Goal: Find specific page/section: Locate a particular part of the current website

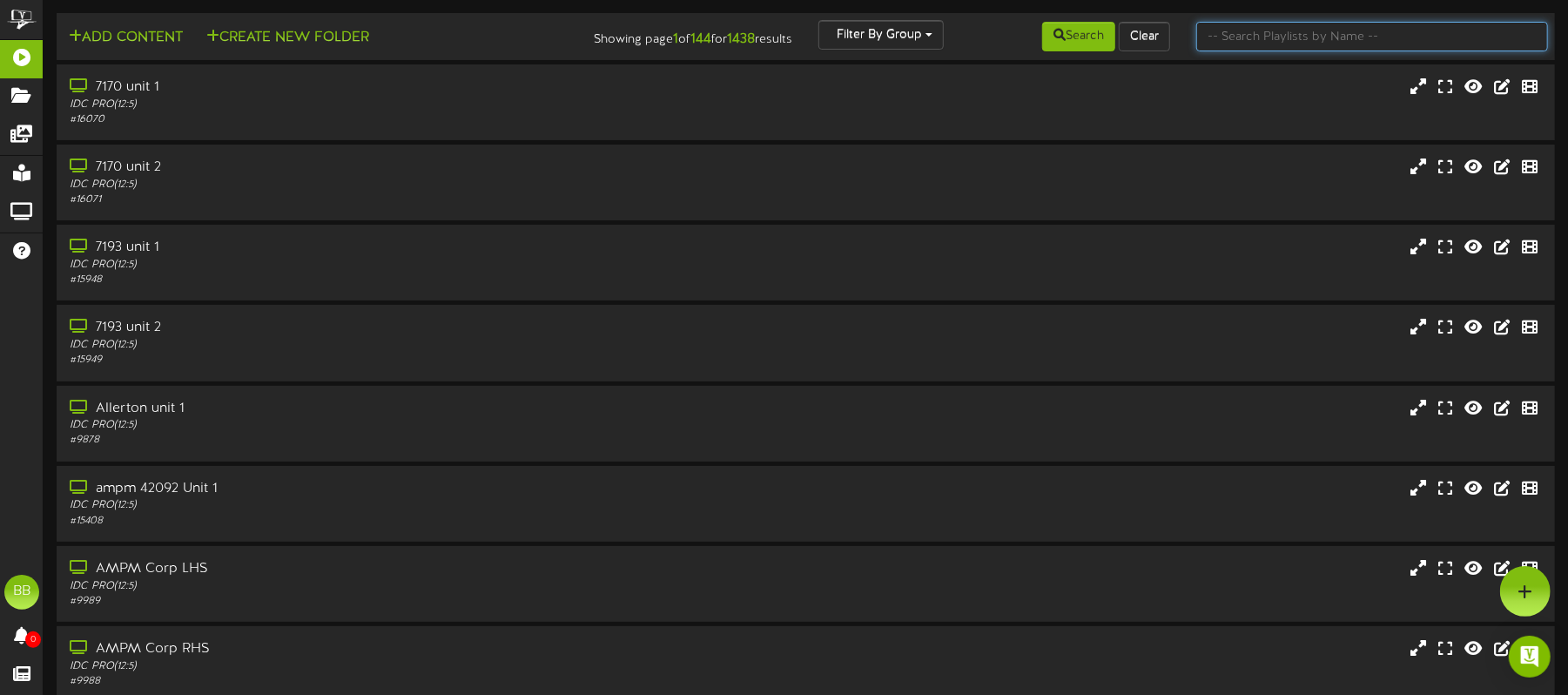
click at [1304, 35] on input "text" at bounding box center [1371, 37] width 352 height 30
type input "81757"
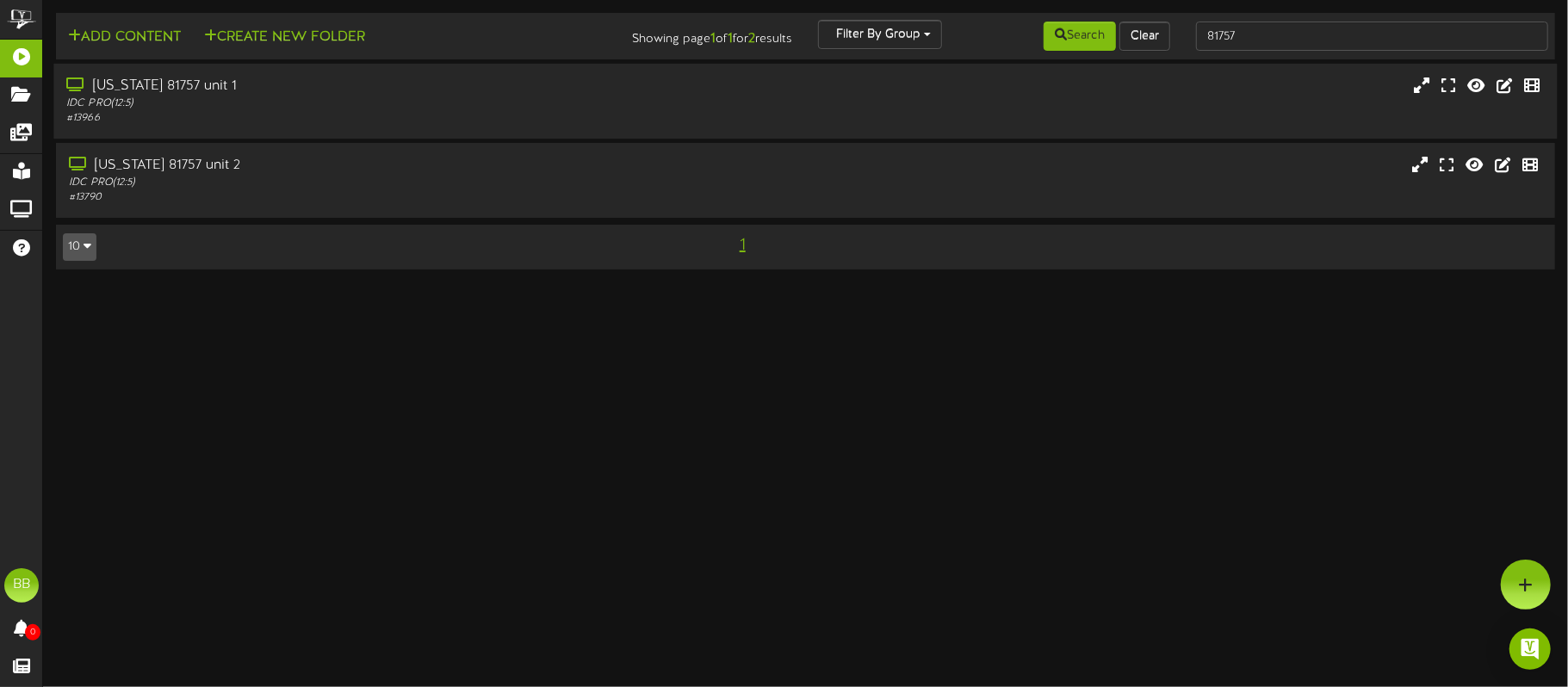
click at [422, 111] on div "IDC PRO ( 12:5 )" at bounding box center [366, 104] width 600 height 15
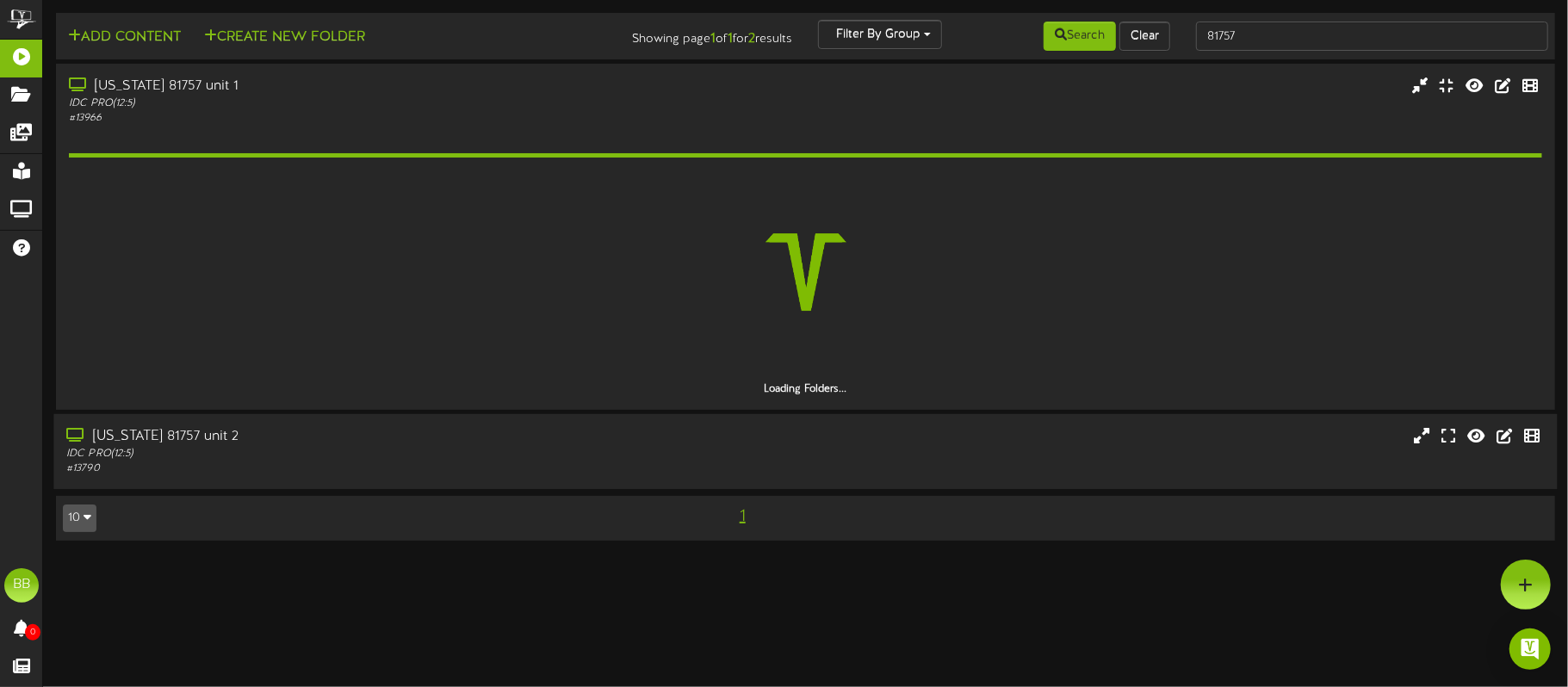
click at [576, 461] on div "# 13790" at bounding box center [366, 468] width 600 height 15
